Goal: Navigation & Orientation: Find specific page/section

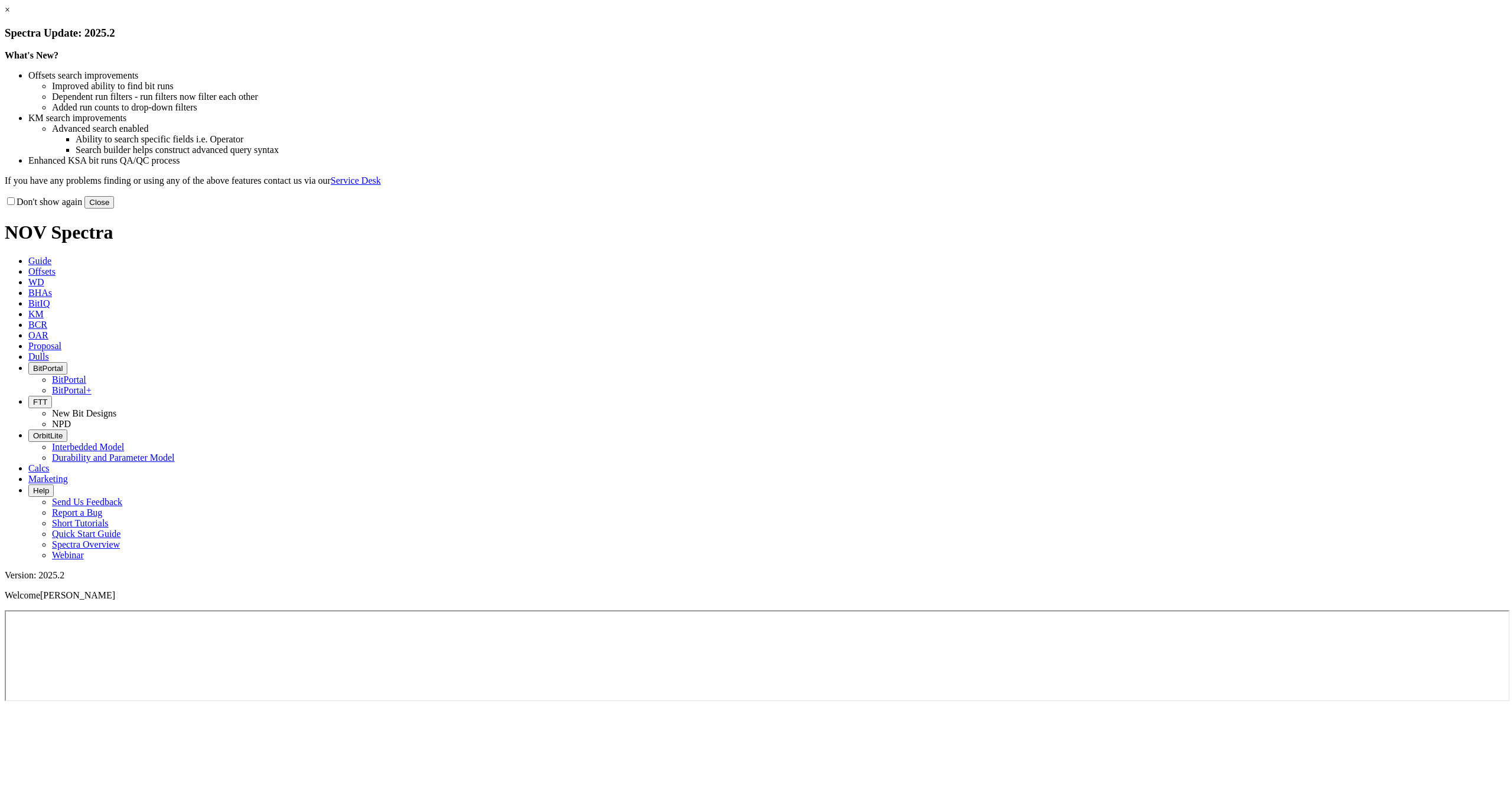
click at [114, 209] on button "Close" at bounding box center [99, 202] width 30 height 13
